Goal: Find specific page/section: Find specific page/section

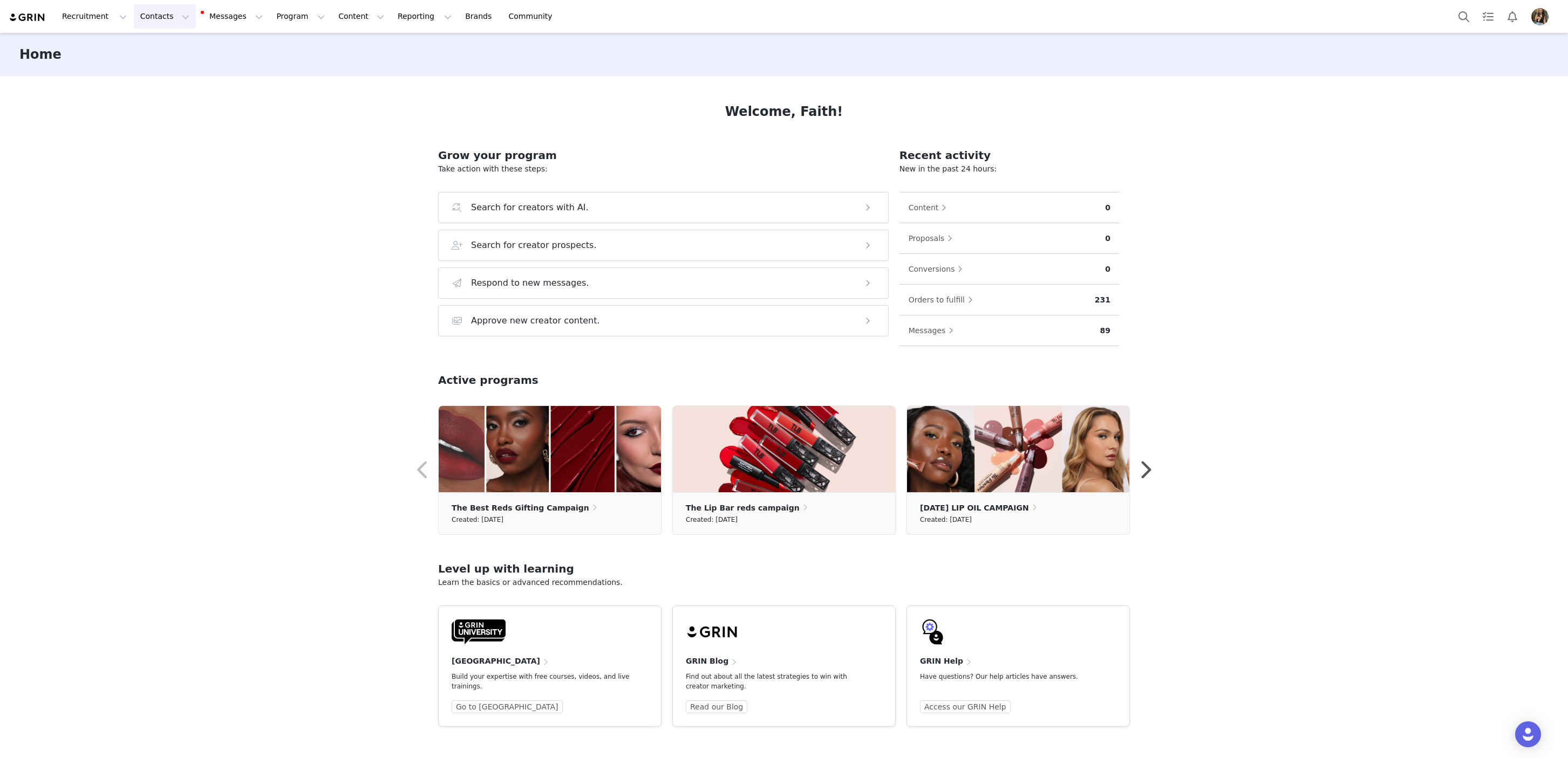
click at [166, 18] on button "Contacts Contacts" at bounding box center [165, 16] width 62 height 24
click at [211, 23] on button "Messages Messages" at bounding box center [233, 16] width 73 height 24
click at [281, 16] on button "Program Program" at bounding box center [300, 16] width 61 height 24
click at [281, 52] on p "Activations" at bounding box center [282, 47] width 41 height 12
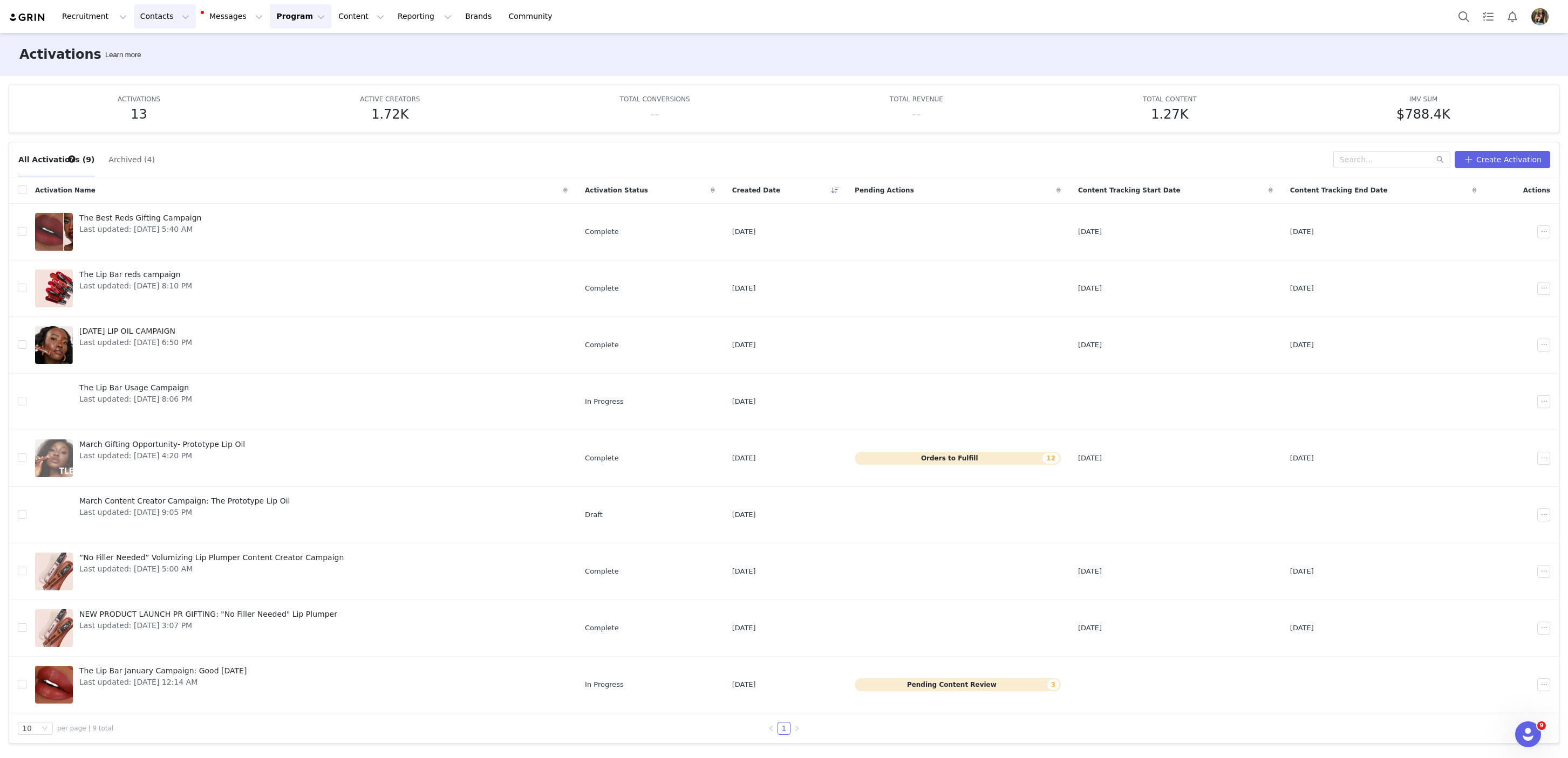
click at [143, 17] on button "Contacts Contacts" at bounding box center [165, 16] width 62 height 24
click at [203, 21] on button "Messages Messages" at bounding box center [233, 16] width 73 height 24
click at [270, 22] on button "Program Program" at bounding box center [300, 16] width 61 height 24
click at [273, 44] on p "Activations" at bounding box center [282, 47] width 41 height 12
click at [136, 16] on button "Contacts Contacts" at bounding box center [165, 16] width 62 height 24
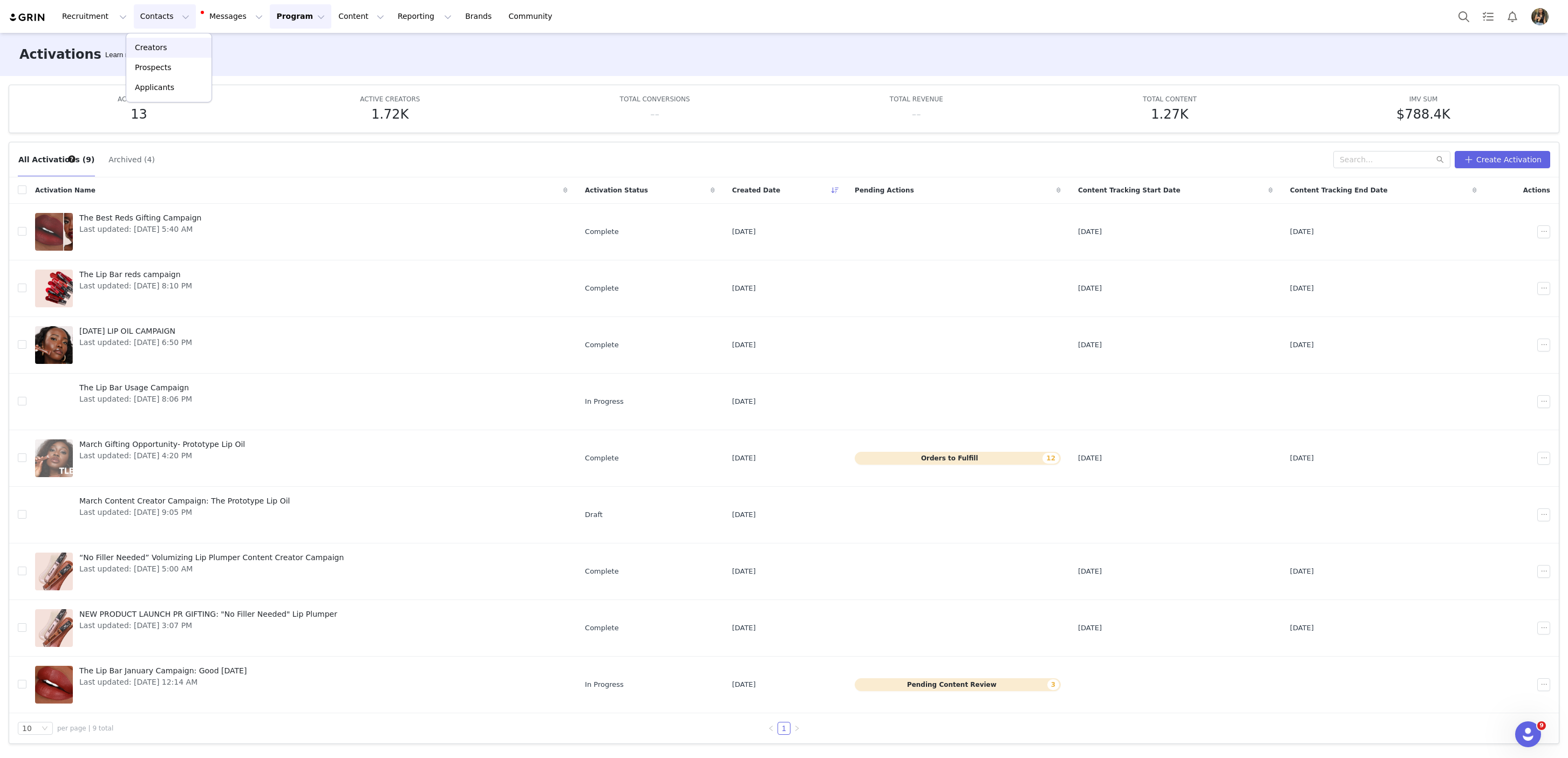
click at [152, 45] on p "Creators" at bounding box center [151, 47] width 32 height 12
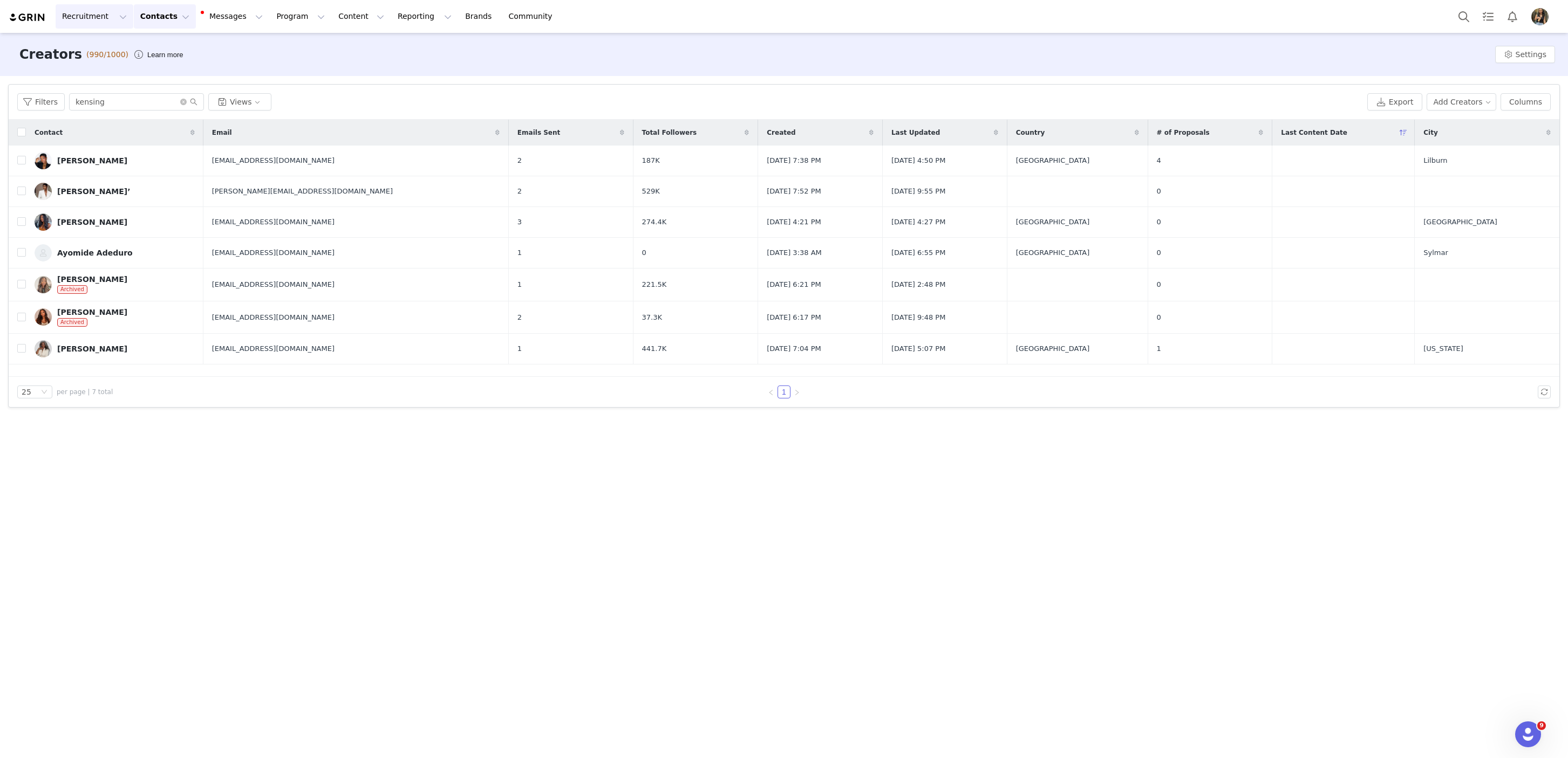
click at [97, 18] on button "Recruitment Recruitment" at bounding box center [94, 16] width 78 height 24
click at [250, 24] on button "Messages Messages" at bounding box center [233, 16] width 73 height 24
click at [281, 24] on button "Program Program" at bounding box center [300, 16] width 61 height 24
click at [332, 23] on button "Content Content" at bounding box center [361, 16] width 59 height 24
click at [225, 12] on button "Messages Messages" at bounding box center [233, 16] width 73 height 24
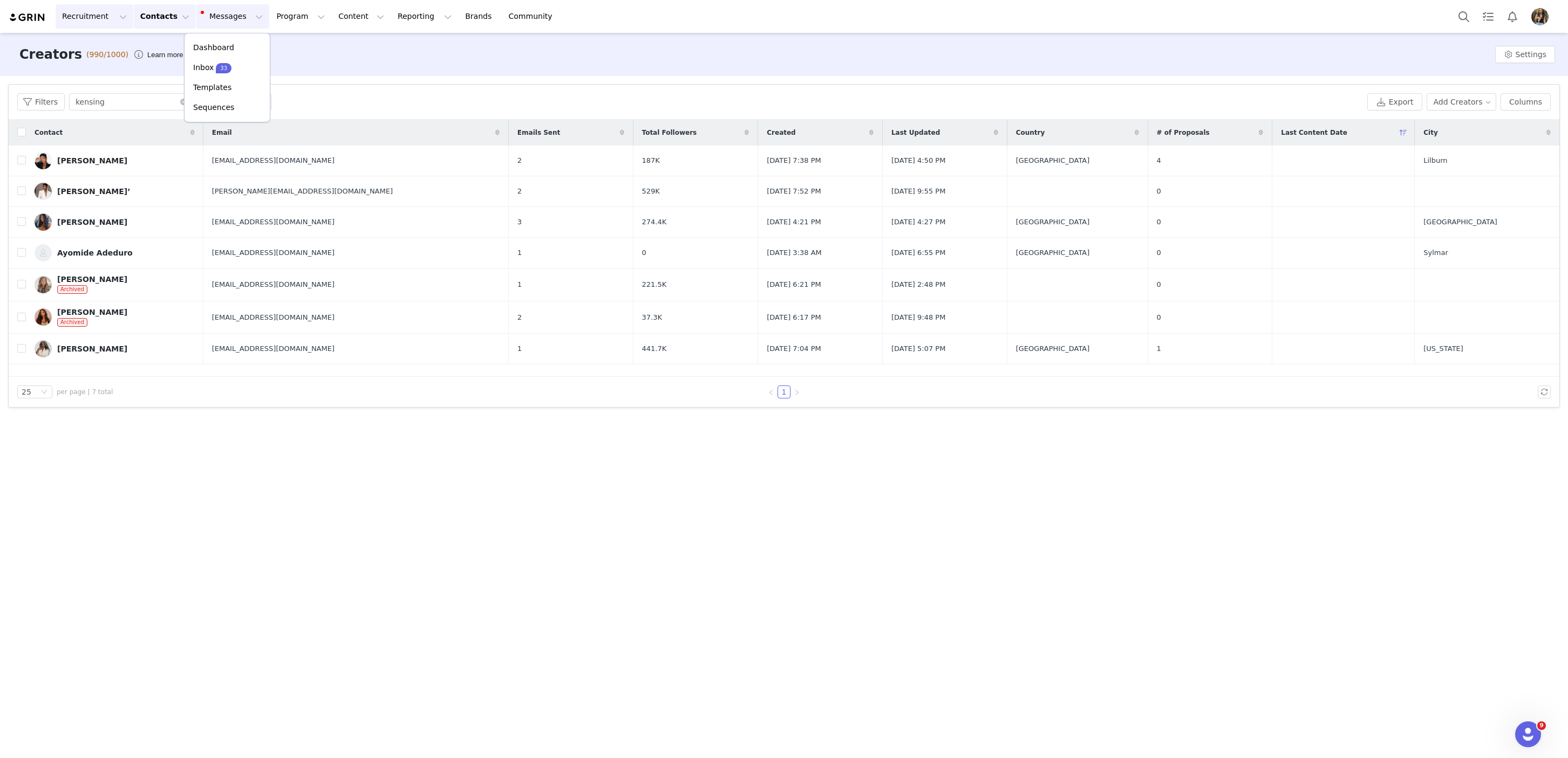
click at [110, 25] on button "Recruitment Recruitment" at bounding box center [94, 16] width 78 height 24
click at [40, 23] on div "Recruitment Recruitment Creator Search Curated Lists Landing Pages Web Extensio…" at bounding box center [285, 16] width 555 height 24
click at [20, 21] on img at bounding box center [27, 17] width 38 height 10
